Goal: Task Accomplishment & Management: Use online tool/utility

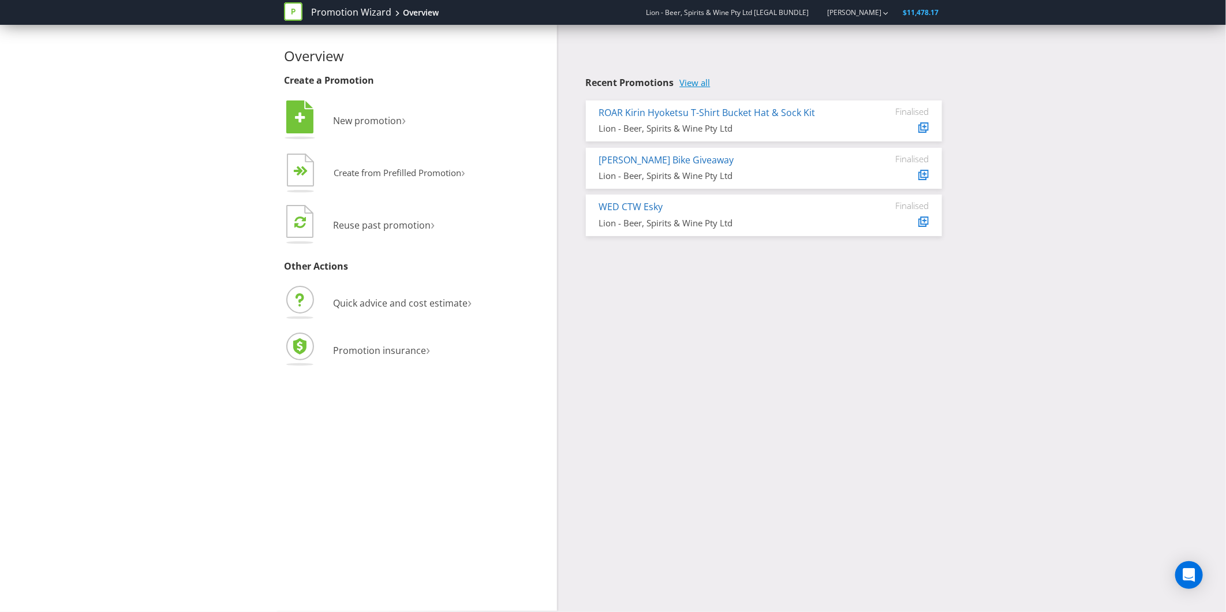
click at [699, 81] on link "View all" at bounding box center [695, 83] width 31 height 10
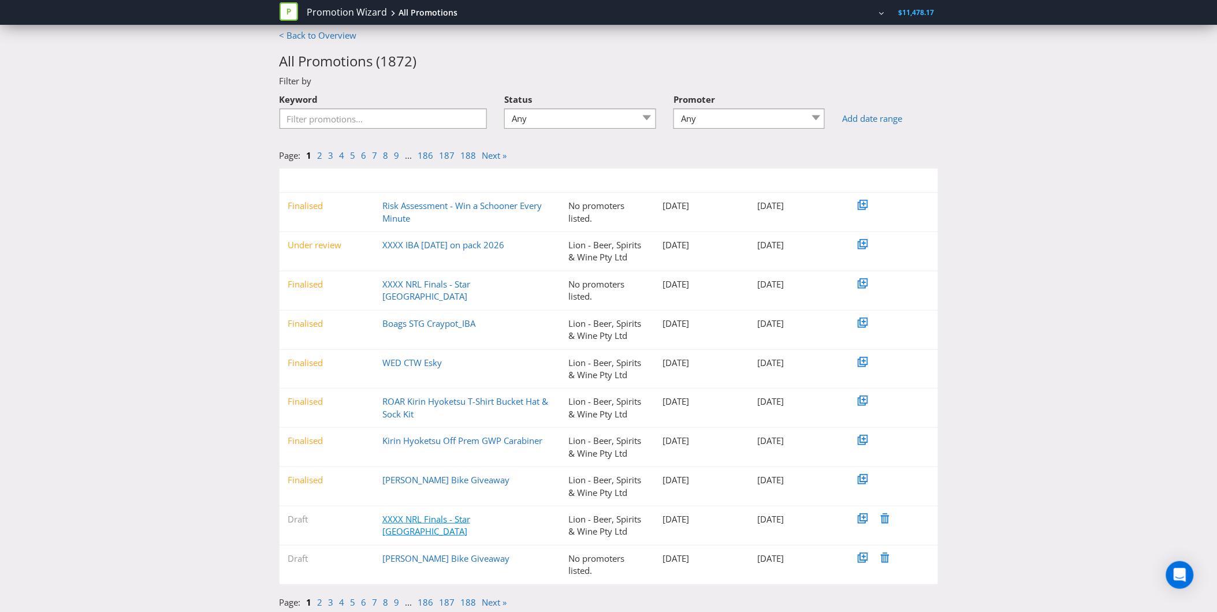
scroll to position [10, 0]
click at [319, 599] on link "2" at bounding box center [320, 600] width 5 height 12
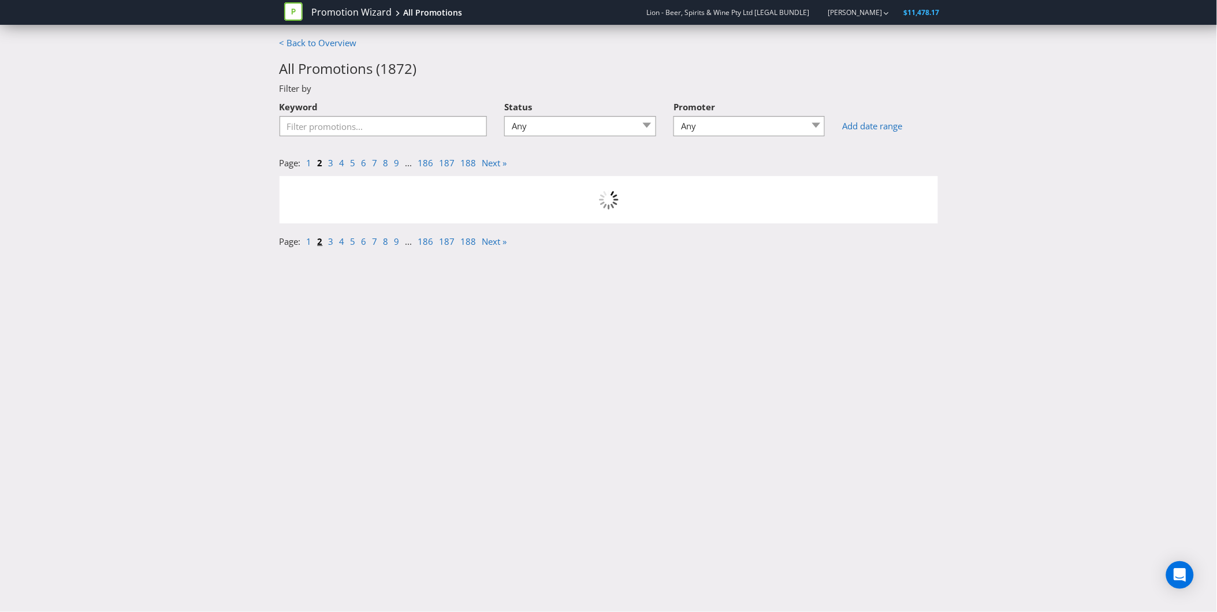
scroll to position [0, 0]
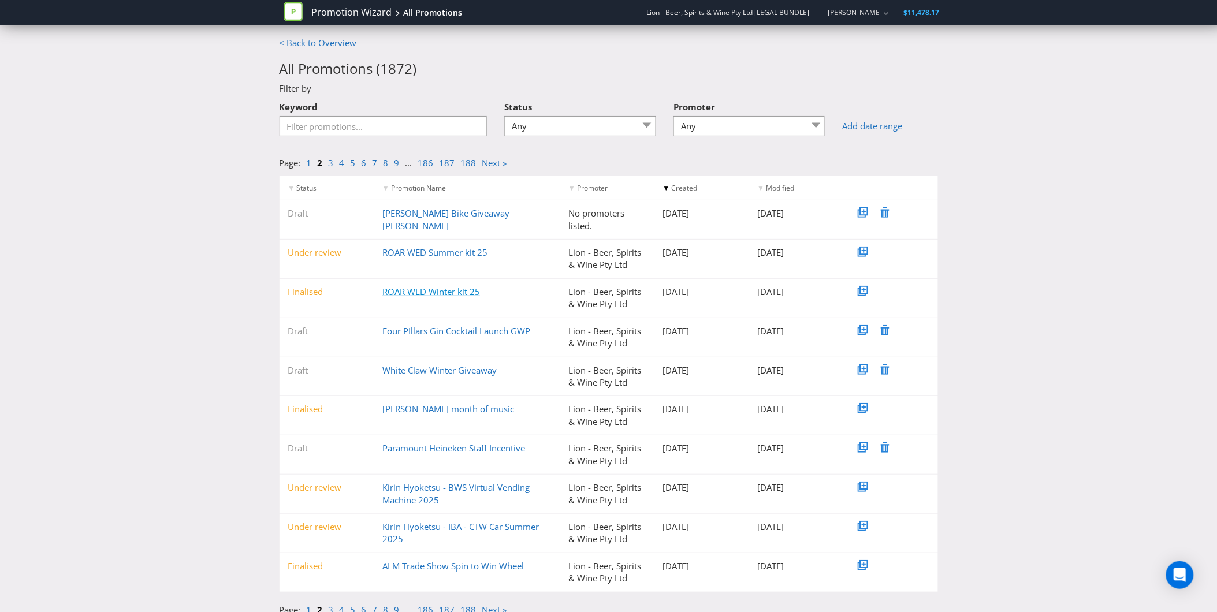
click at [405, 296] on link "ROAR WED Winter kit 25" at bounding box center [431, 292] width 98 height 12
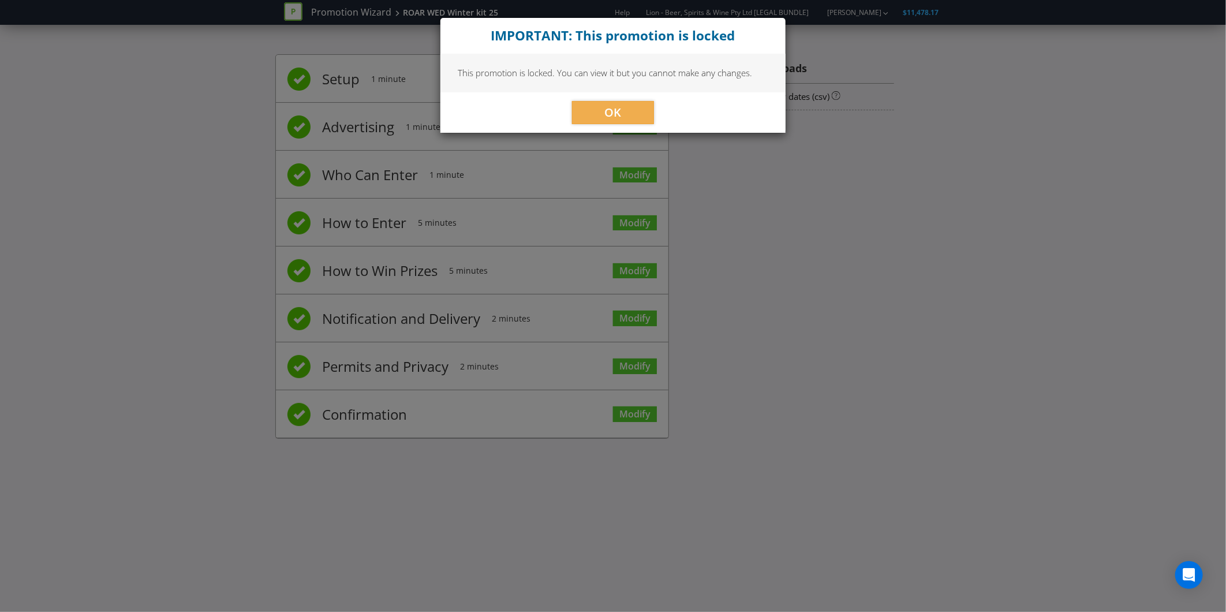
click at [632, 99] on div "OK" at bounding box center [613, 112] width 345 height 40
click at [618, 107] on span "OK" at bounding box center [613, 113] width 17 height 16
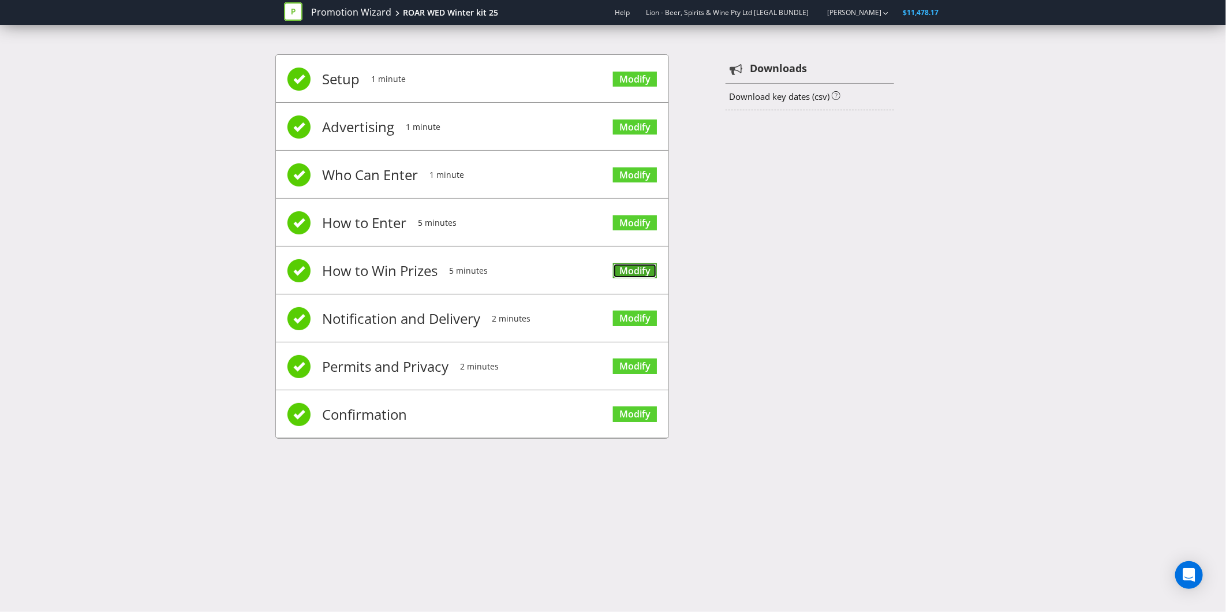
click at [631, 269] on link "Modify" at bounding box center [635, 271] width 44 height 16
